Goal: Information Seeking & Learning: Learn about a topic

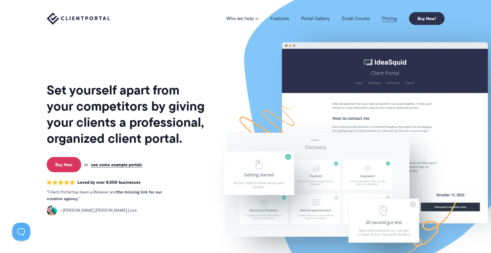
click at [391, 17] on link "Pricing" at bounding box center [389, 18] width 15 height 5
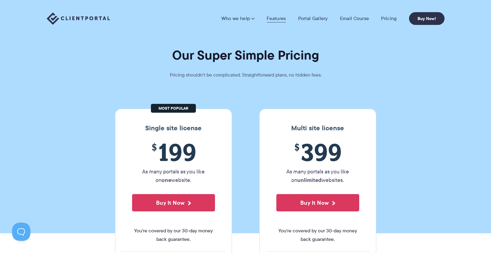
click at [272, 18] on link "Features" at bounding box center [275, 18] width 19 height 6
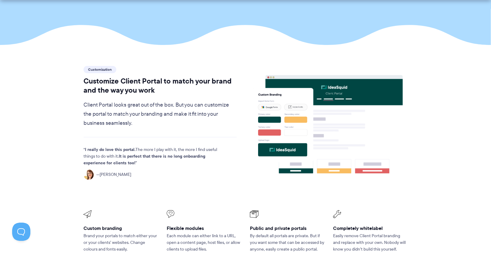
scroll to position [209, 0]
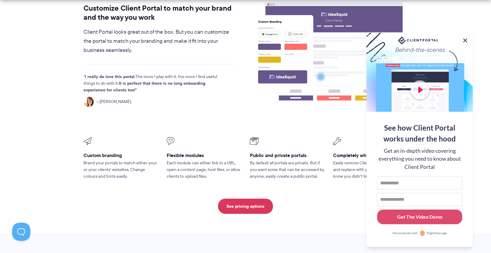
click at [465, 38] on button at bounding box center [464, 40] width 7 height 7
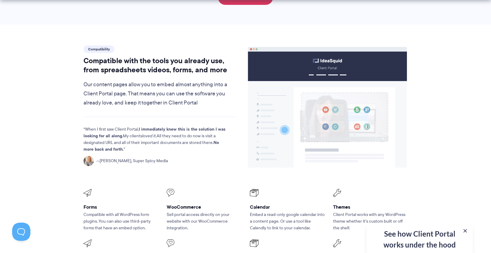
scroll to position [740, 0]
